Goal: Transaction & Acquisition: Purchase product/service

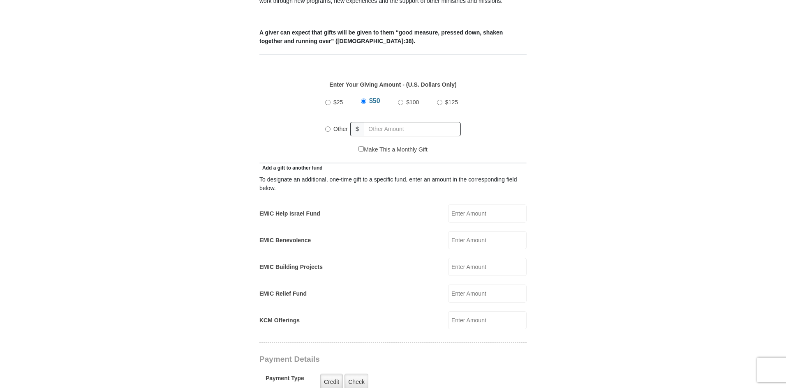
scroll to position [342, 0]
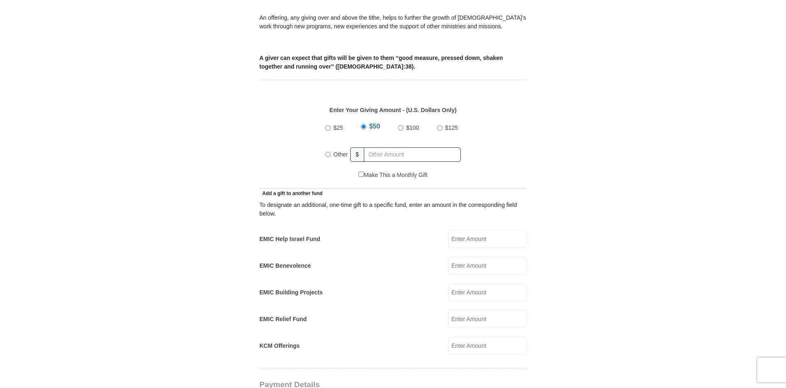
click at [327, 152] on input "Other" at bounding box center [327, 154] width 5 height 5
radio input "true"
type input "0"
click at [474, 234] on input "EMIC Help Israel Fund" at bounding box center [487, 239] width 79 height 18
type input "10"
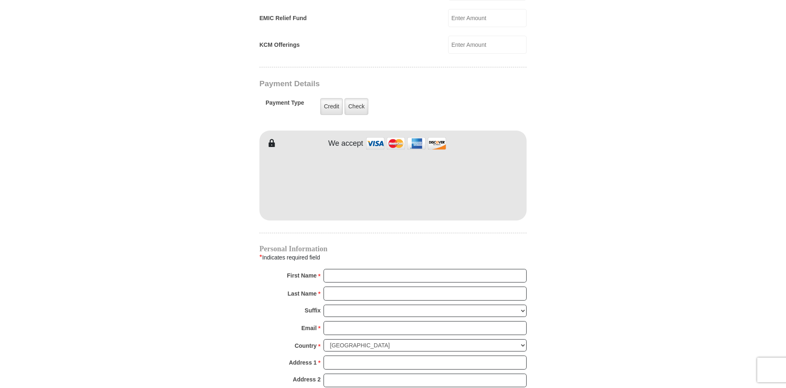
scroll to position [679, 0]
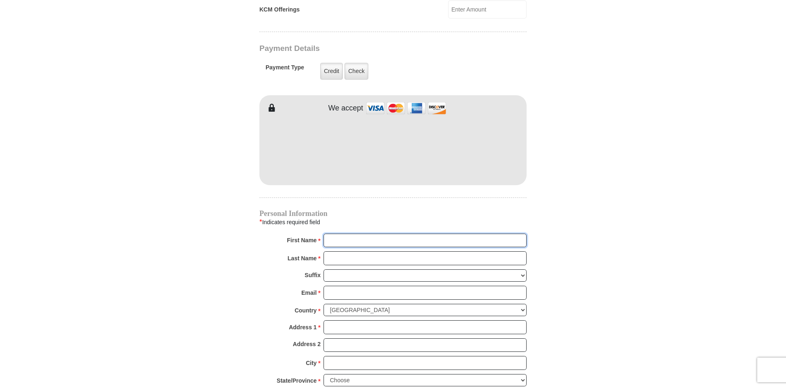
click at [468, 235] on input "First Name *" at bounding box center [425, 241] width 203 height 14
type input "[PERSON_NAME]"
click at [407, 255] on input "Last Name *" at bounding box center [425, 259] width 203 height 14
type input "Tshabalala"
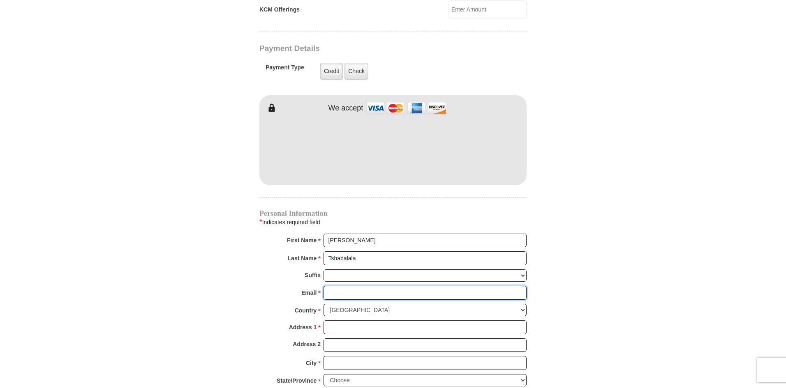
click at [382, 286] on input "Email *" at bounding box center [425, 293] width 203 height 14
type input "[PERSON_NAME][EMAIL_ADDRESS][DOMAIN_NAME]"
select select "ZA"
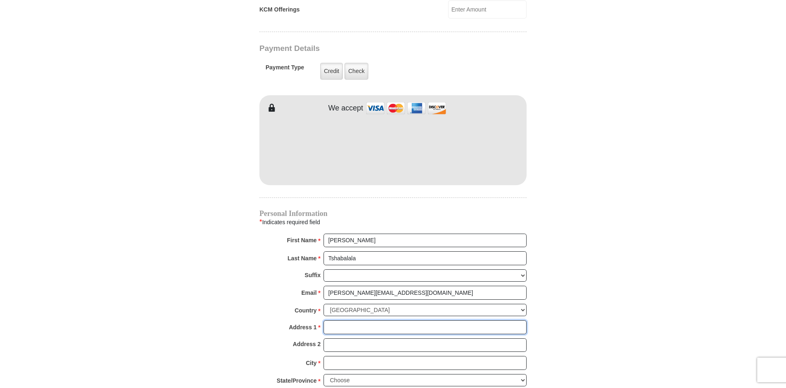
type input "[STREET_ADDRESS]"
type input "Plumstead"
type input "[GEOGRAPHIC_DATA]"
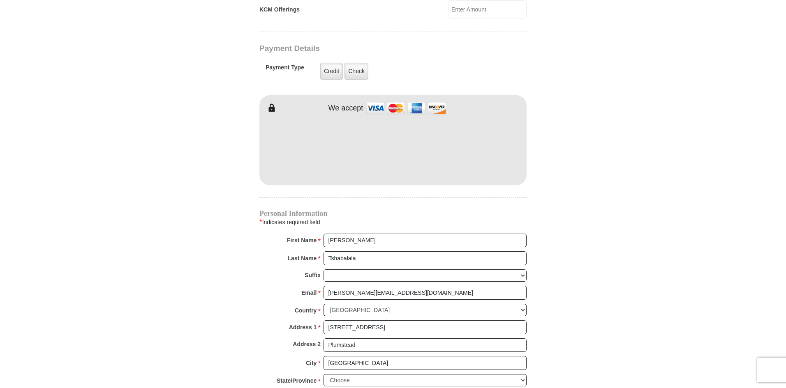
type input "7800"
type input "0731628967"
click at [442, 378] on input "State/Province *" at bounding box center [425, 382] width 203 height 14
type input "western Ca"
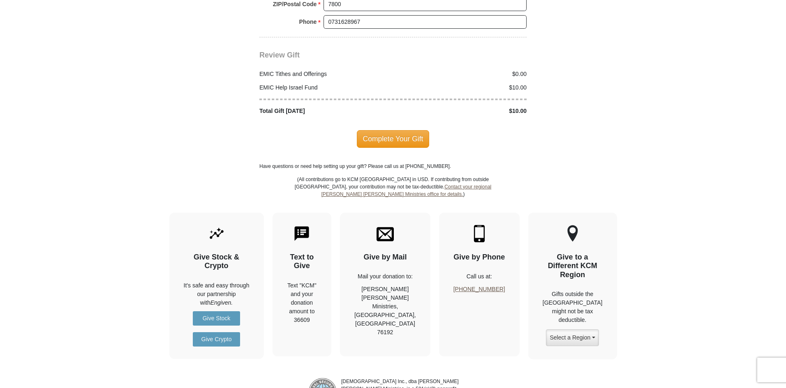
scroll to position [1095, 0]
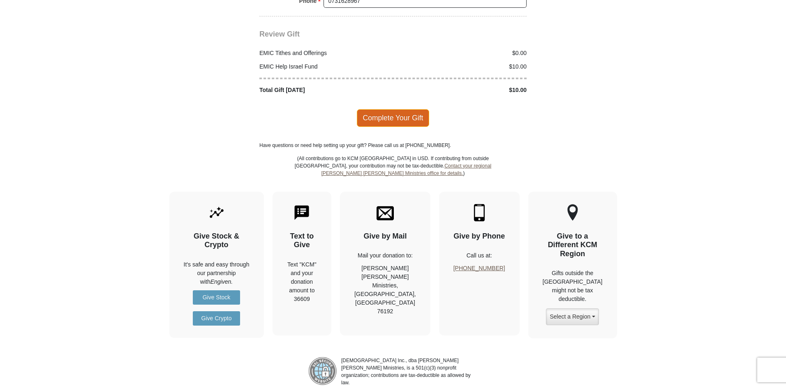
click at [382, 111] on span "Complete Your Gift" at bounding box center [393, 117] width 73 height 17
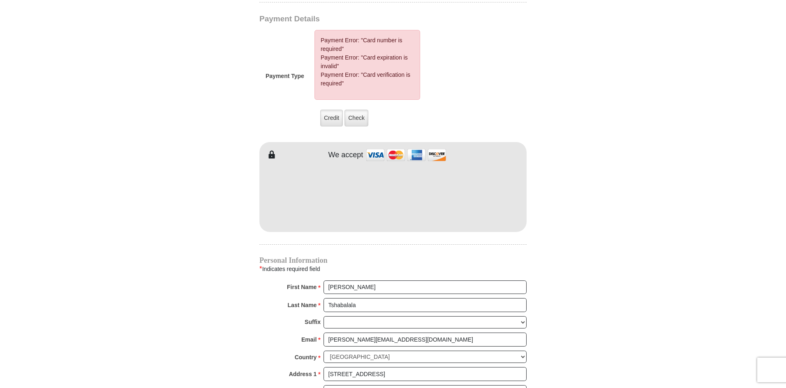
scroll to position [708, 0]
click at [331, 113] on label "Credit" at bounding box center [331, 118] width 23 height 17
click at [0, 0] on input "Credit" at bounding box center [0, 0] width 0 height 0
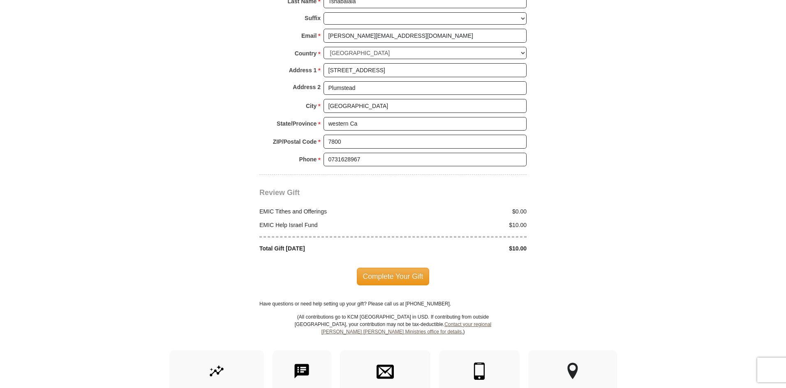
scroll to position [1070, 0]
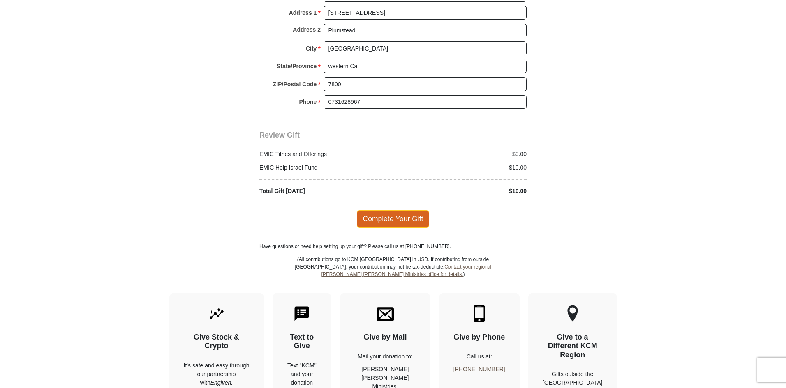
click at [410, 210] on span "Complete Your Gift" at bounding box center [393, 218] width 73 height 17
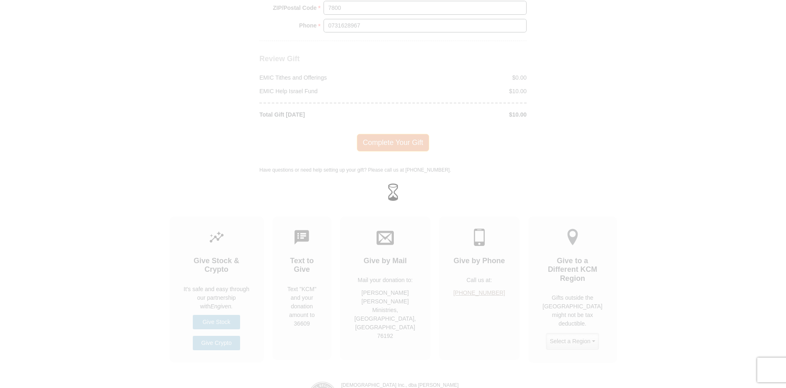
scroll to position [994, 0]
